Goal: Navigation & Orientation: Understand site structure

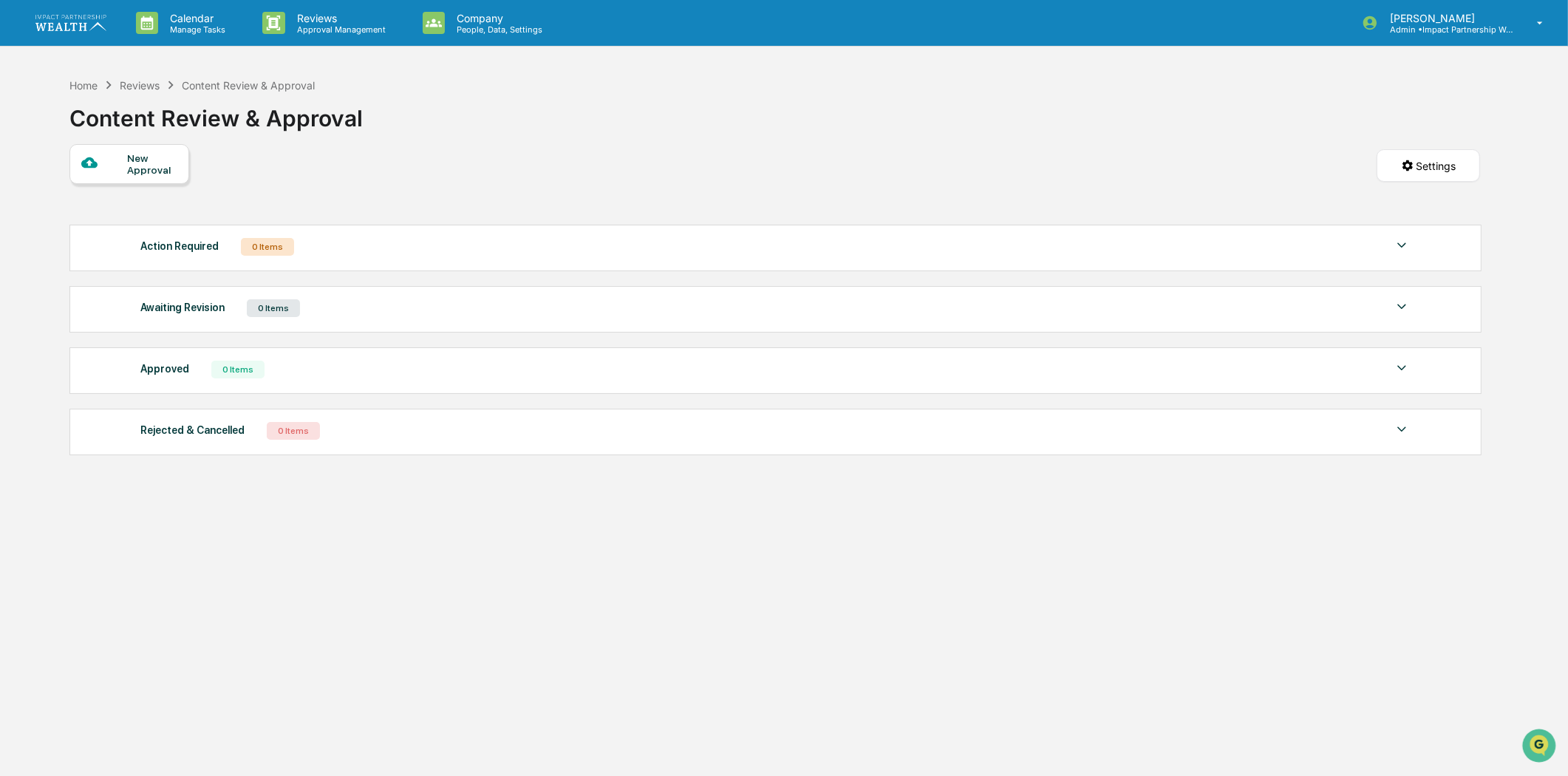
click at [61, 10] on link at bounding box center [80, 23] width 88 height 46
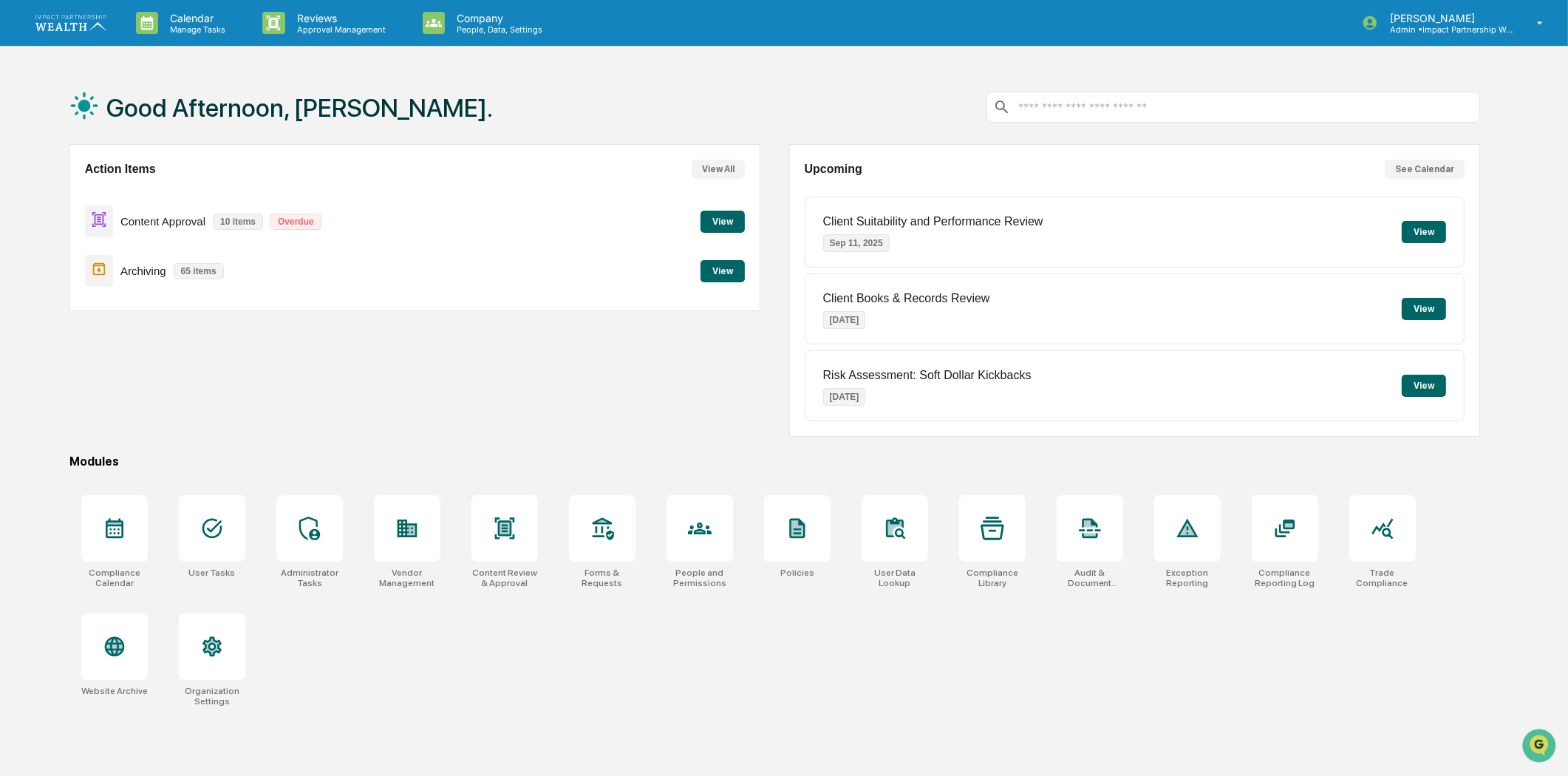
click at [726, 170] on button "View All" at bounding box center [719, 169] width 54 height 19
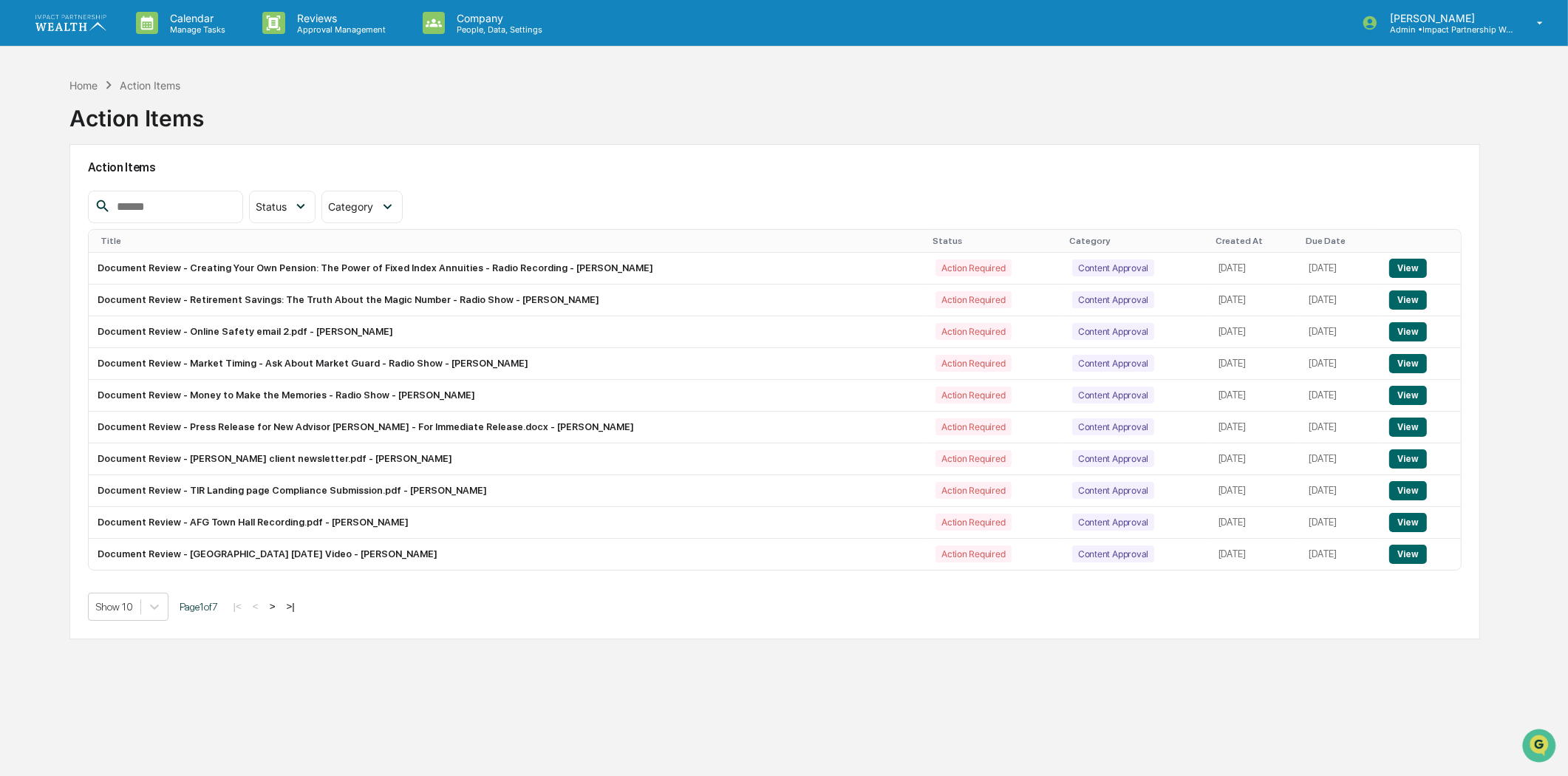
click at [83, 28] on img at bounding box center [71, 22] width 71 height 16
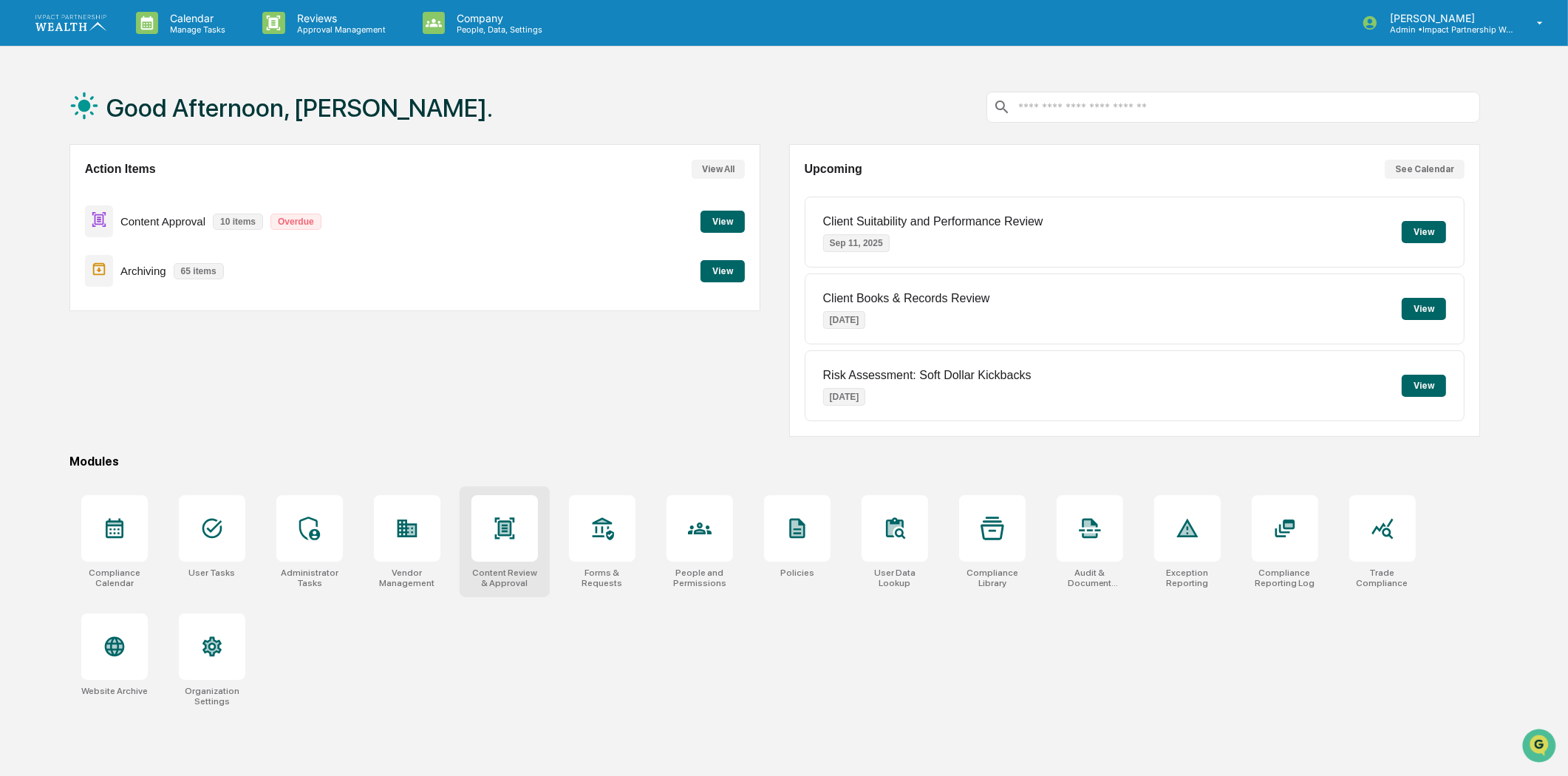
click at [507, 528] on icon at bounding box center [504, 528] width 10 height 12
